Goal: Navigation & Orientation: Understand site structure

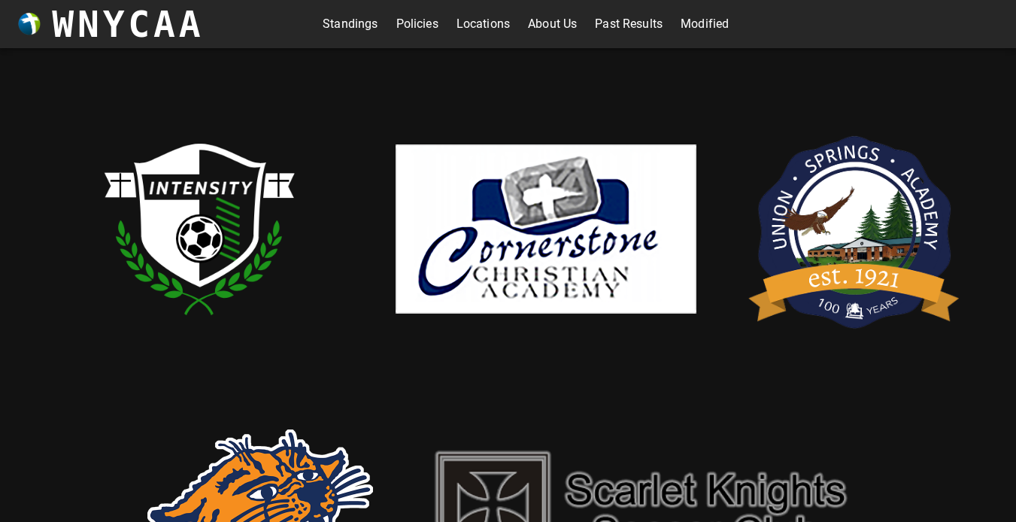
click at [336, 35] on link "Standings" at bounding box center [350, 24] width 55 height 24
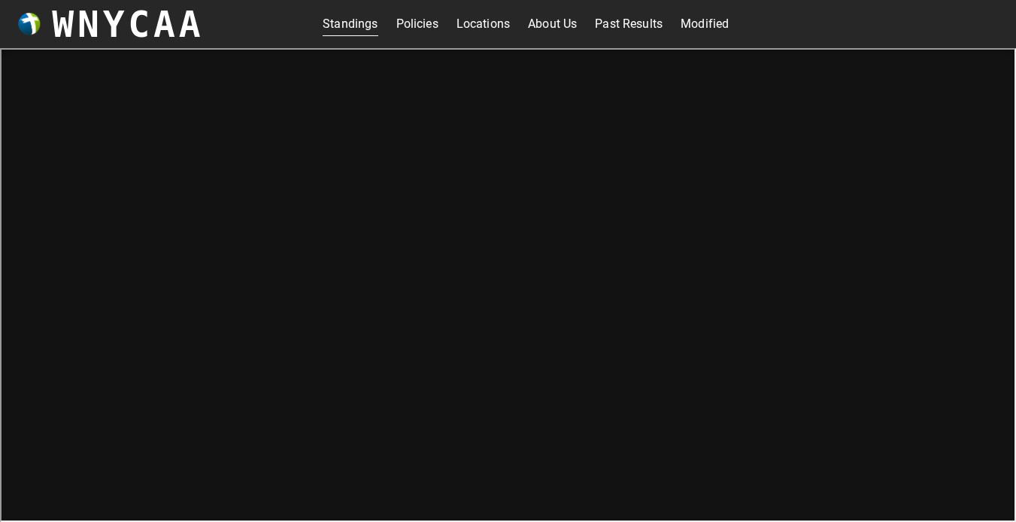
click at [418, 26] on link "Policies" at bounding box center [417, 24] width 42 height 24
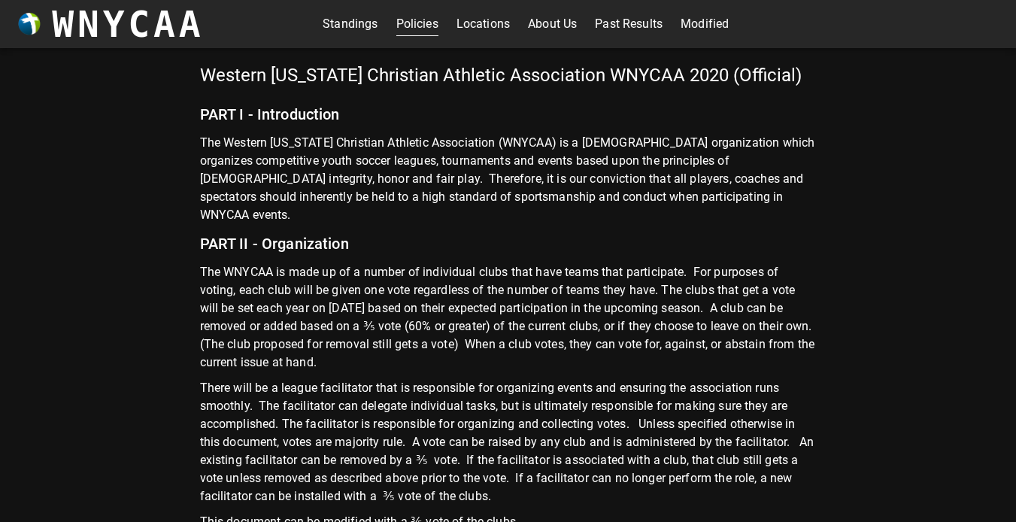
click at [472, 27] on link "Locations" at bounding box center [483, 24] width 53 height 24
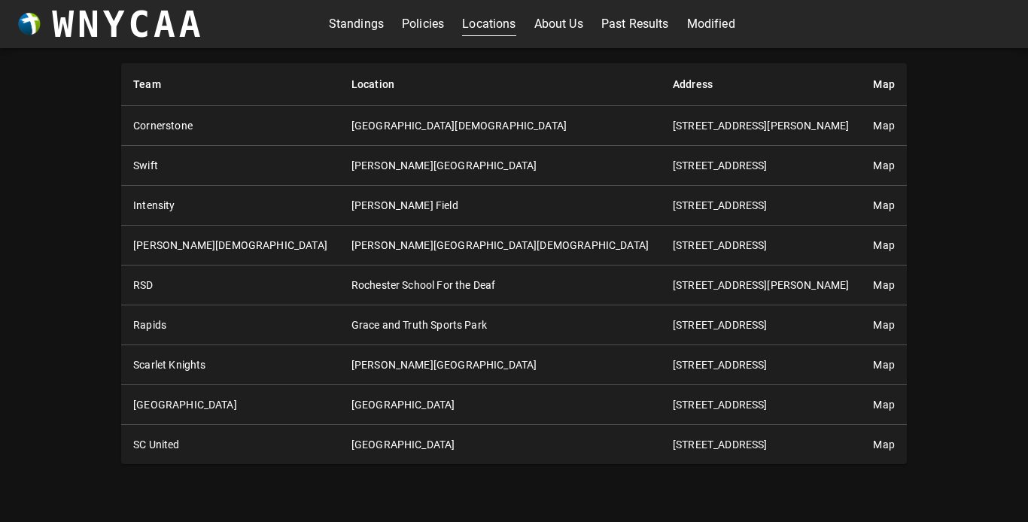
click at [523, 27] on div "Standings Policies Locations About Us Past Results Modified" at bounding box center [532, 24] width 406 height 24
click at [564, 20] on link "About Us" at bounding box center [558, 24] width 49 height 24
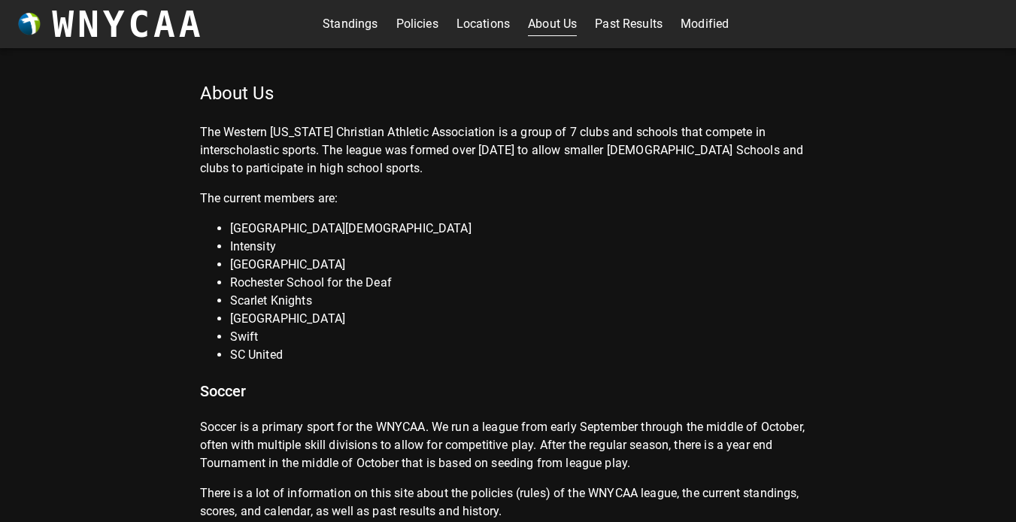
click at [562, 129] on p "The Western [US_STATE] Christian Athletic Association is a group of 7 clubs and…" at bounding box center [508, 150] width 617 height 54
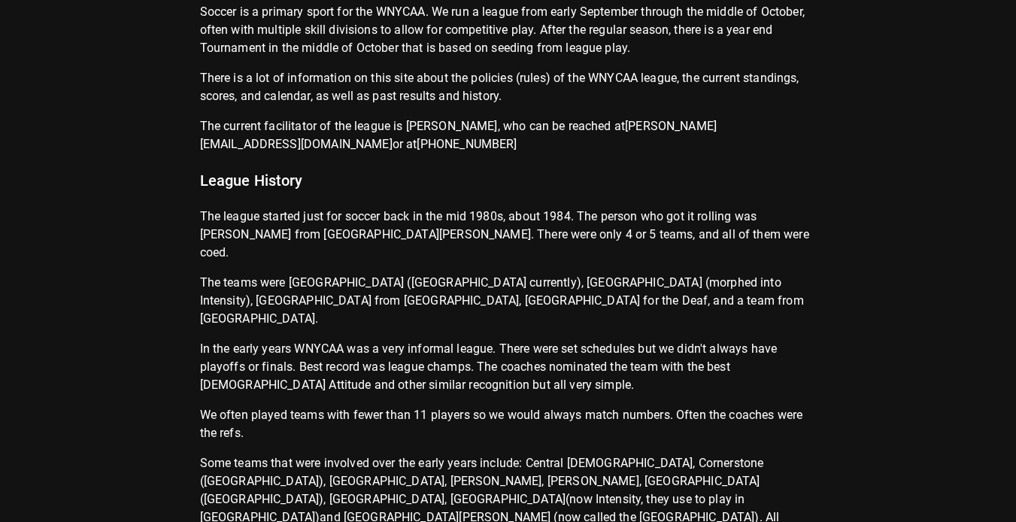
scroll to position [421, 0]
